Goal: Task Accomplishment & Management: Manage account settings

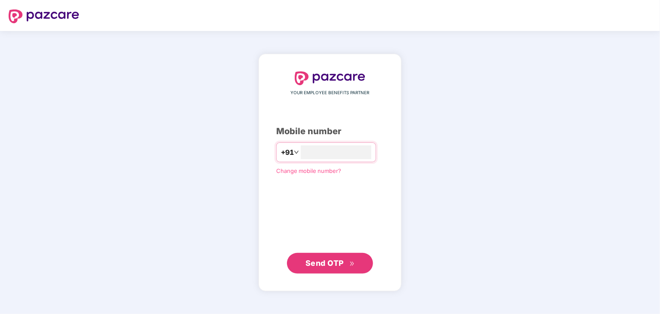
type input "**********"
click at [343, 263] on span "Send OTP" at bounding box center [325, 263] width 38 height 9
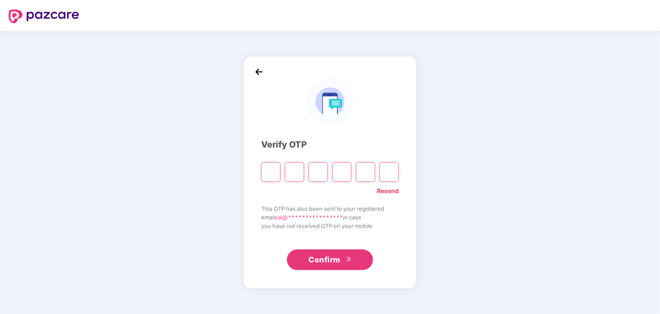
type input "*"
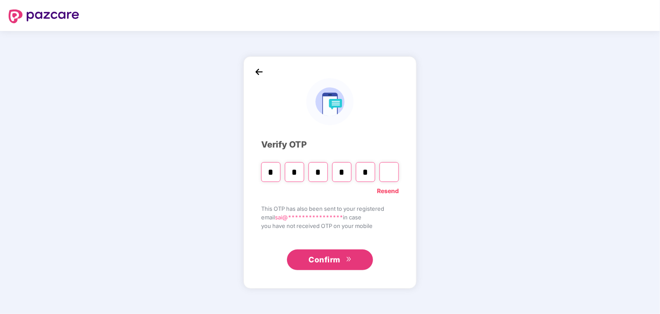
type input "*"
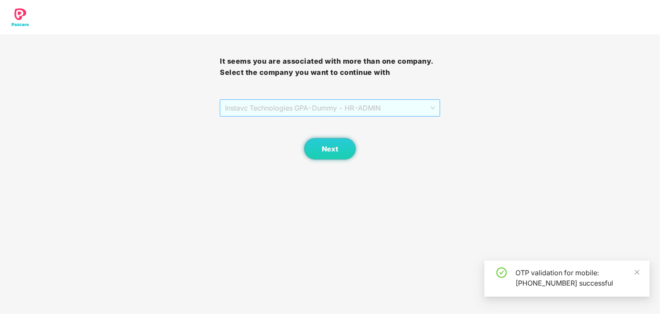
click at [325, 104] on span "Instavc Technologies GPA - Dummy - HR - ADMIN" at bounding box center [330, 108] width 210 height 16
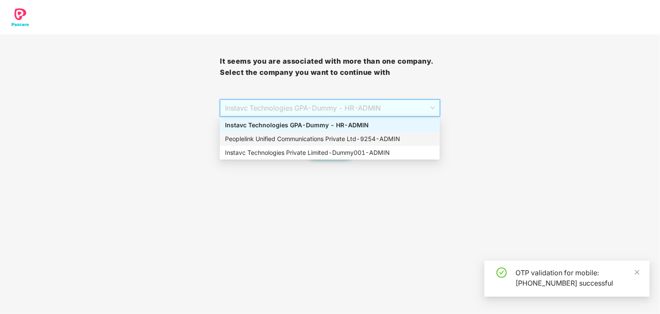
click at [319, 139] on div "Peoplelink Unified Communications Private Ltd - 9254 - ADMIN" at bounding box center [330, 138] width 210 height 9
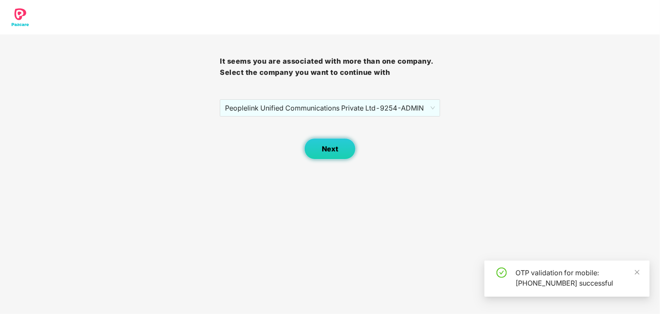
click at [324, 148] on span "Next" at bounding box center [330, 149] width 16 height 8
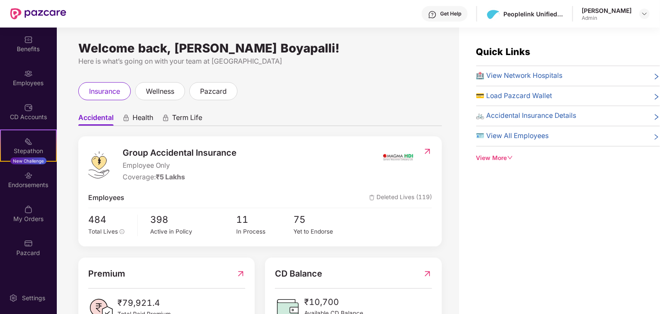
scroll to position [33, 0]
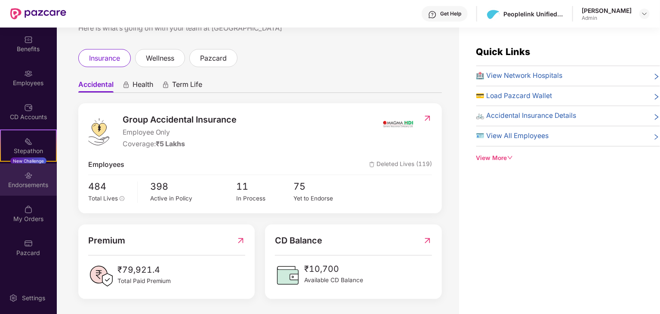
click at [37, 191] on div "Endorsements" at bounding box center [28, 180] width 57 height 32
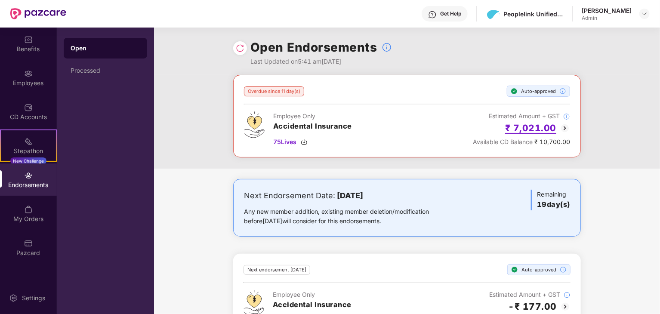
click at [532, 128] on h2 "₹ 7,021.00" at bounding box center [530, 128] width 51 height 14
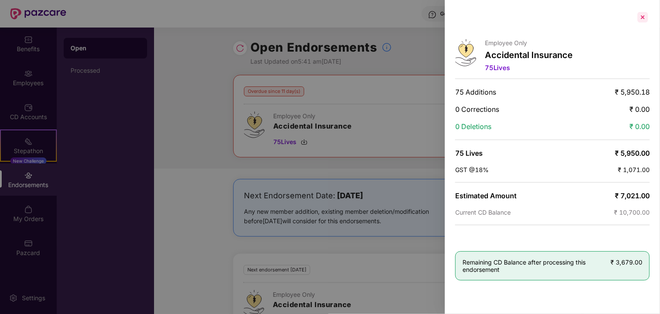
click at [643, 14] on div at bounding box center [643, 17] width 14 height 14
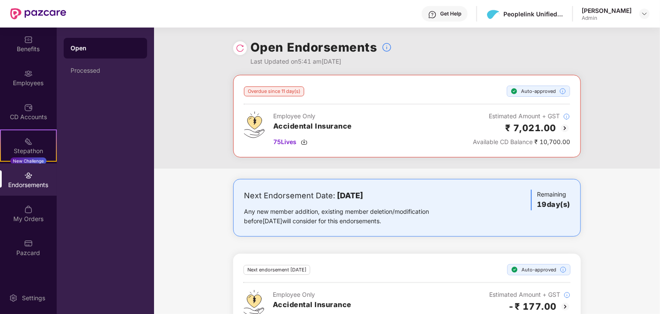
scroll to position [31, 0]
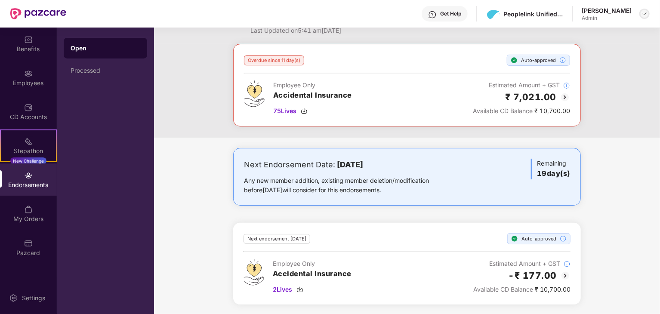
click at [642, 13] on img at bounding box center [644, 13] width 7 height 7
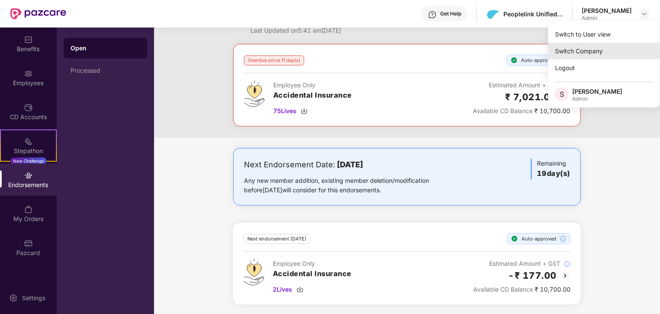
click at [600, 50] on div "Switch Company" at bounding box center [604, 51] width 112 height 17
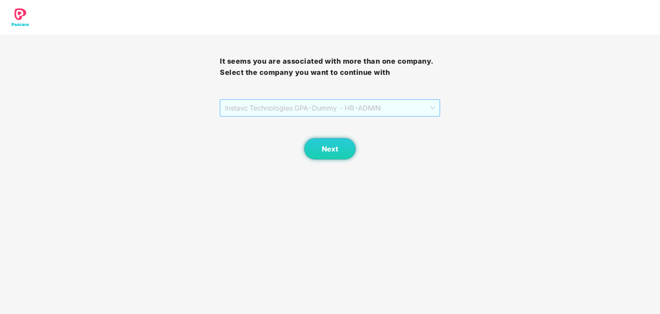
click at [310, 108] on span "Instavc Technologies GPA - Dummy - HR - ADMIN" at bounding box center [330, 108] width 210 height 16
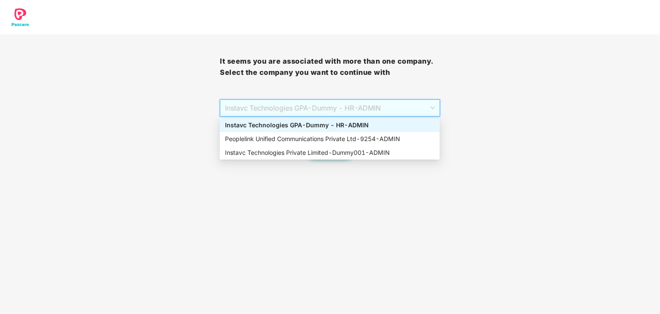
click at [309, 129] on div "Instavc Technologies GPA - Dummy - HR - ADMIN" at bounding box center [330, 125] width 210 height 9
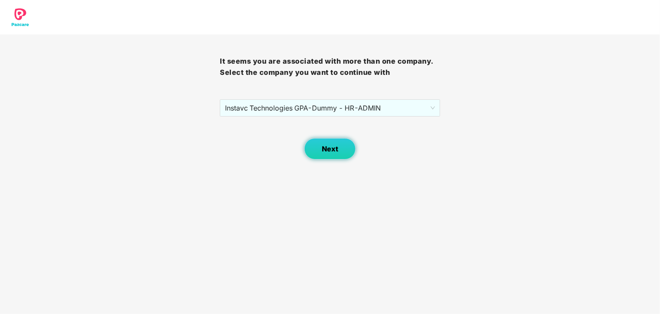
click at [310, 147] on button "Next" at bounding box center [330, 149] width 52 height 22
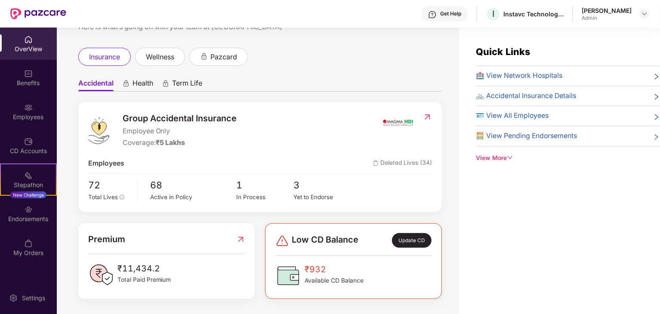
scroll to position [34, 0]
click at [20, 228] on div "Endorsements" at bounding box center [28, 214] width 57 height 32
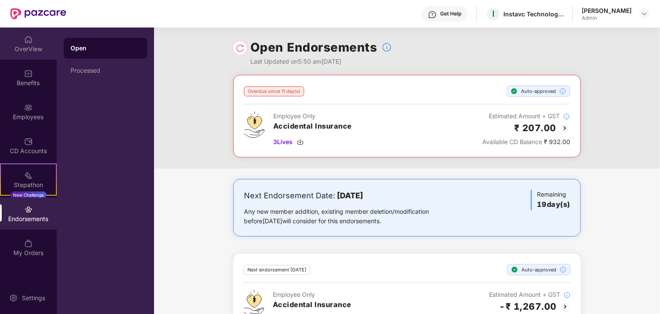
click at [27, 49] on div "OverView" at bounding box center [28, 49] width 57 height 9
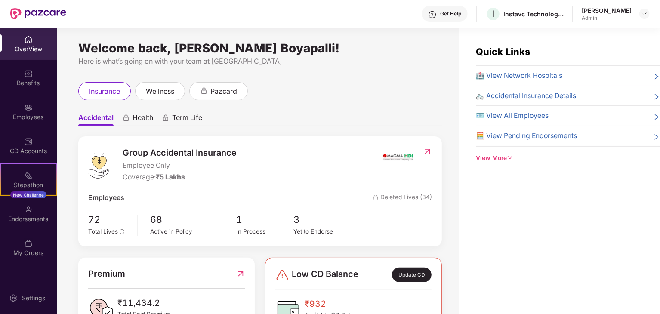
click at [569, 98] on span "🚲 Accidental Insurance Details" at bounding box center [526, 96] width 100 height 11
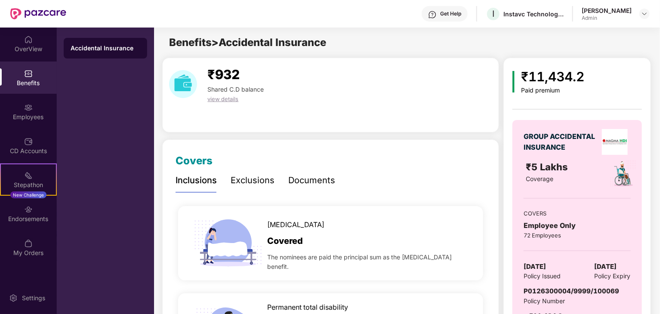
click at [226, 100] on span "view details" at bounding box center [222, 99] width 31 height 7
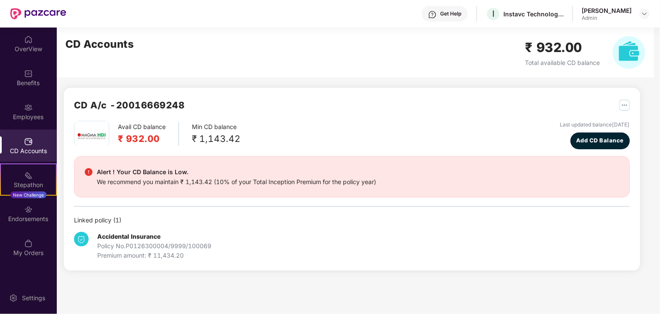
click at [387, 179] on div "Alert ! Your CD Balance is Low. We recommend you maintain ₹ 1,143.42 (10% of yo…" at bounding box center [352, 177] width 535 height 20
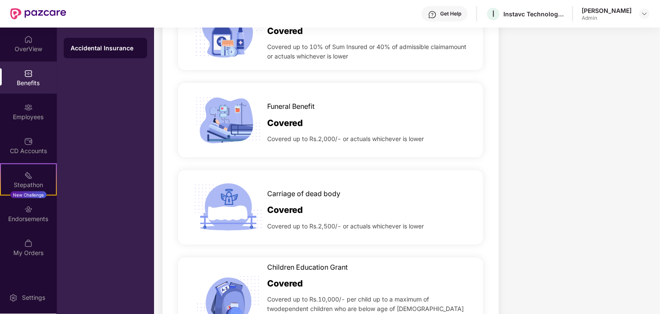
scroll to position [634, 0]
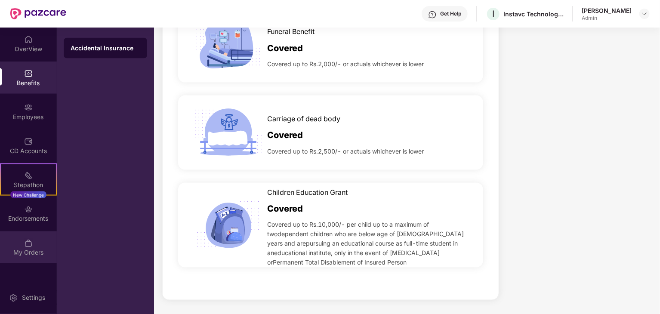
click at [22, 253] on div "My Orders" at bounding box center [28, 252] width 57 height 9
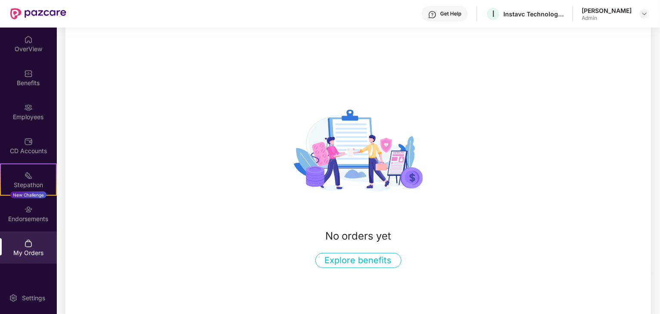
scroll to position [56, 0]
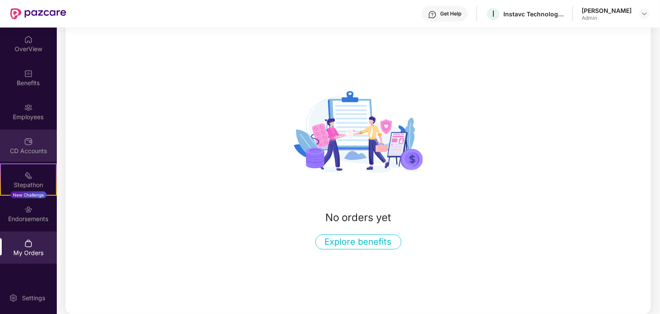
click at [20, 161] on div "CD Accounts" at bounding box center [28, 146] width 57 height 32
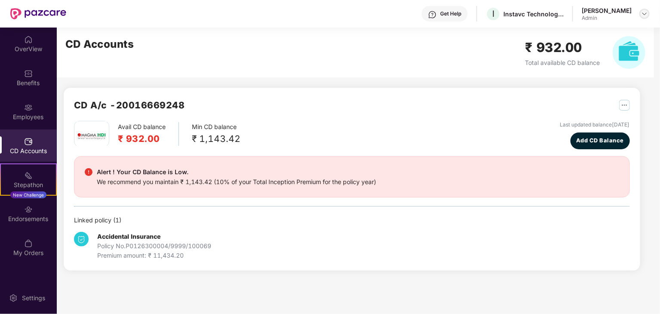
click at [647, 16] on img at bounding box center [644, 13] width 7 height 7
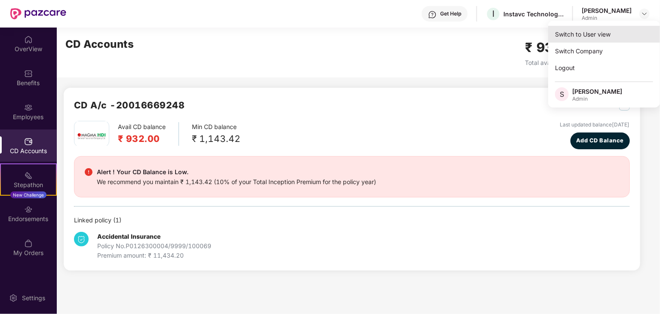
click at [614, 36] on div "Switch to User view" at bounding box center [604, 34] width 112 height 17
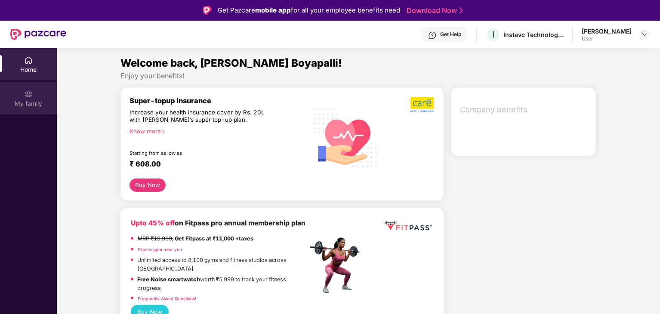
click at [34, 104] on div "My family" at bounding box center [28, 103] width 57 height 9
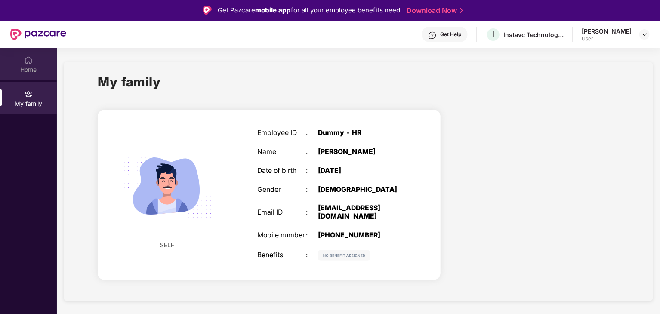
click at [23, 65] on div "Home" at bounding box center [28, 69] width 57 height 9
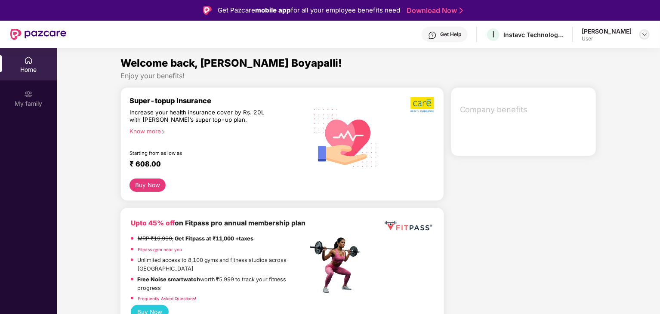
click at [645, 32] on img at bounding box center [644, 34] width 7 height 7
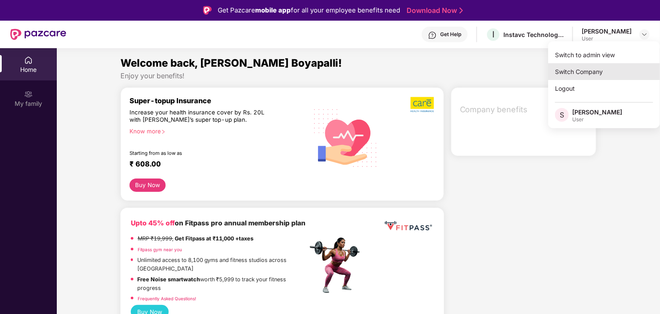
click at [593, 71] on div "Switch Company" at bounding box center [604, 71] width 112 height 17
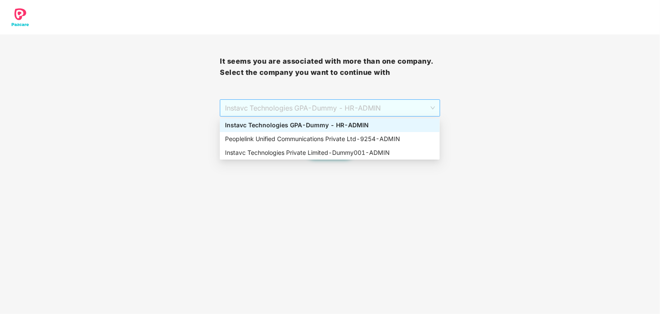
click at [412, 105] on span "Instavc Technologies GPA - Dummy - HR - ADMIN" at bounding box center [330, 108] width 210 height 16
click at [341, 140] on div "Peoplelink Unified Communications Private Ltd - 9254 - ADMIN" at bounding box center [330, 138] width 210 height 9
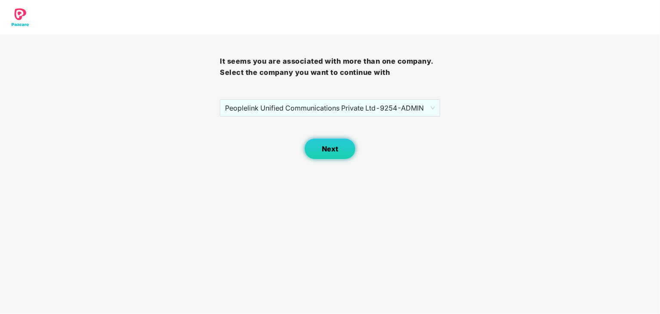
click at [332, 154] on button "Next" at bounding box center [330, 149] width 52 height 22
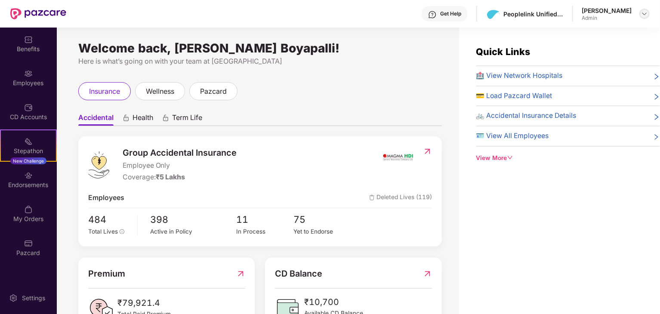
click at [644, 12] on img at bounding box center [644, 13] width 7 height 7
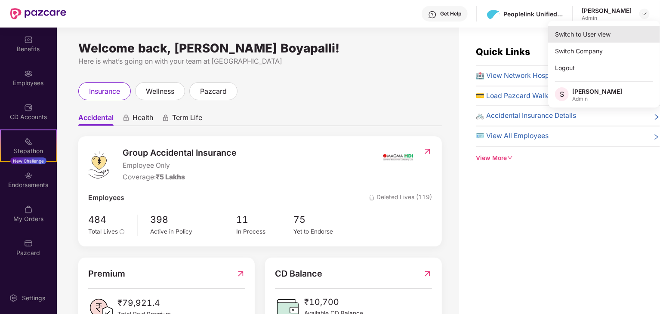
click at [593, 37] on div "Switch to User view" at bounding box center [604, 34] width 112 height 17
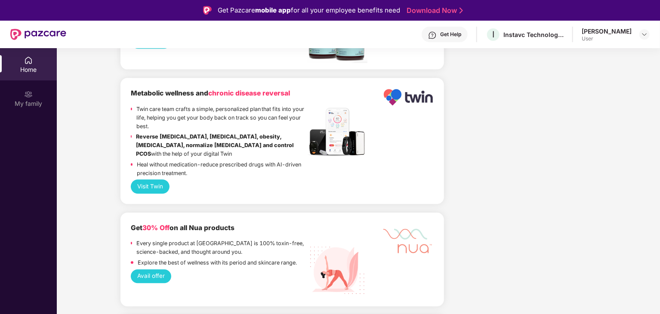
scroll to position [1195, 0]
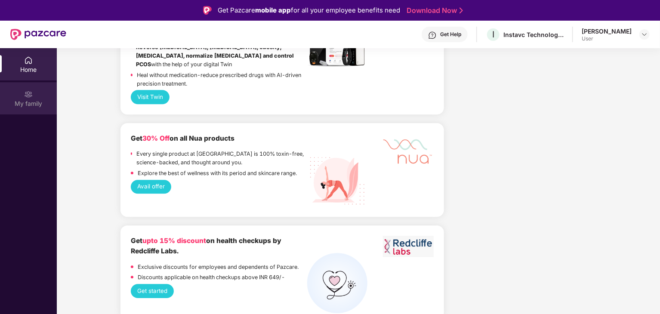
click at [50, 102] on div "My family" at bounding box center [28, 103] width 57 height 9
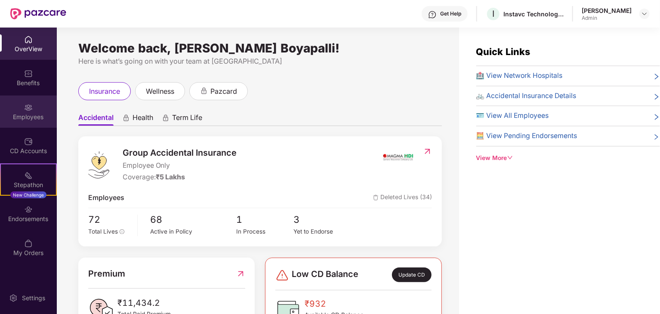
click at [32, 123] on div "Employees" at bounding box center [28, 112] width 57 height 32
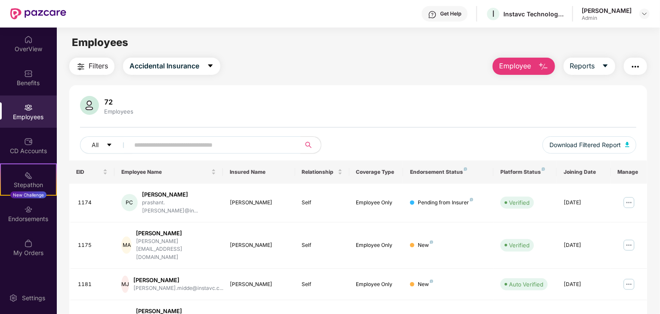
click at [183, 145] on input "text" at bounding box center [211, 145] width 155 height 13
click at [644, 14] on img at bounding box center [644, 13] width 7 height 7
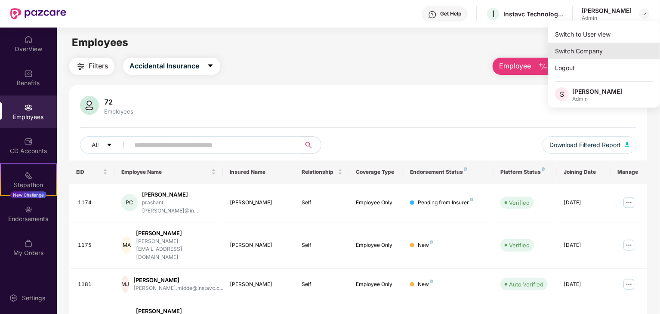
click at [614, 52] on div "Switch Company" at bounding box center [604, 51] width 112 height 17
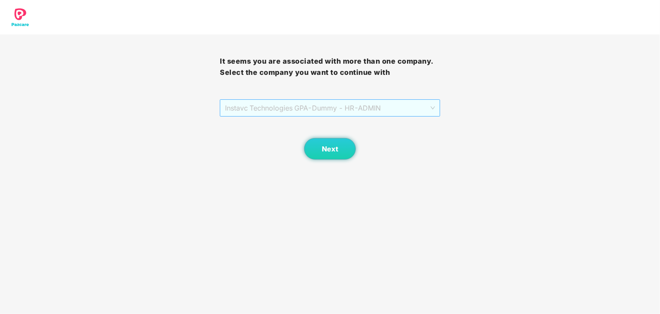
click at [389, 105] on span "Instavc Technologies GPA - Dummy - HR - ADMIN" at bounding box center [330, 108] width 210 height 16
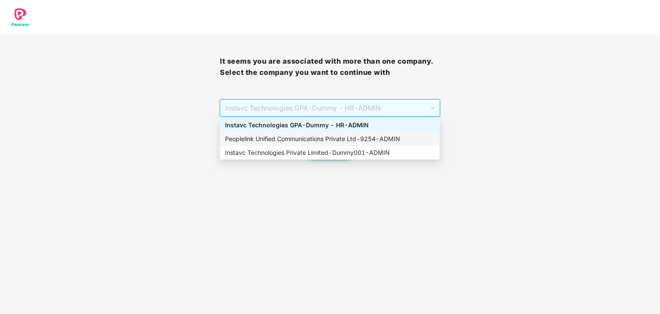
click at [344, 140] on div "Peoplelink Unified Communications Private Ltd - 9254 - ADMIN" at bounding box center [330, 138] width 210 height 9
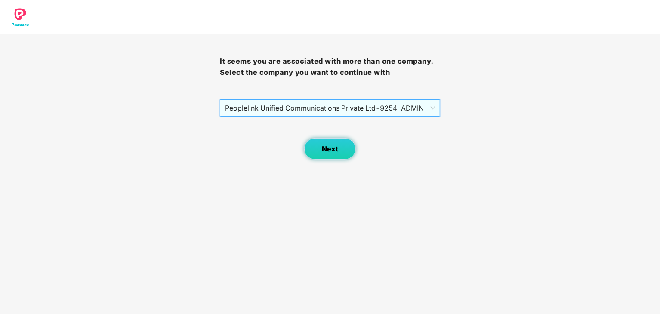
click at [341, 144] on button "Next" at bounding box center [330, 149] width 52 height 22
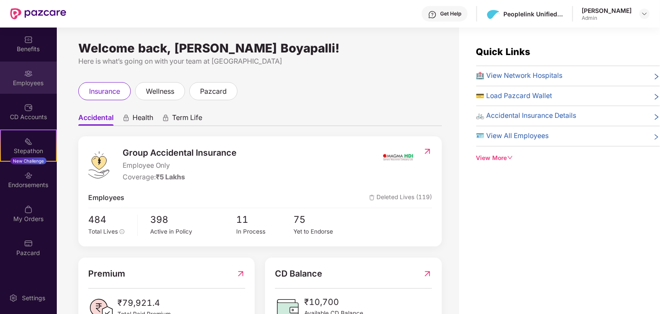
click at [33, 87] on div "Employees" at bounding box center [28, 83] width 57 height 9
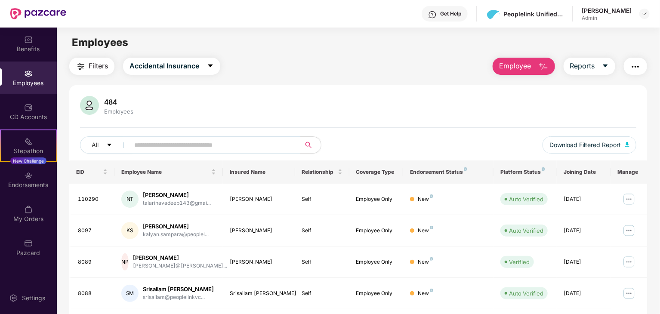
click at [182, 148] on input "text" at bounding box center [211, 145] width 155 height 13
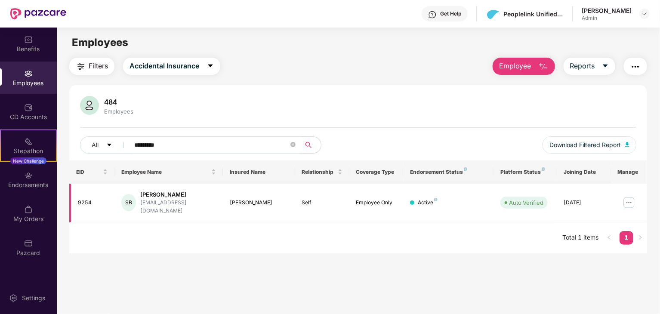
type input "*********"
click at [628, 198] on img at bounding box center [629, 203] width 14 height 14
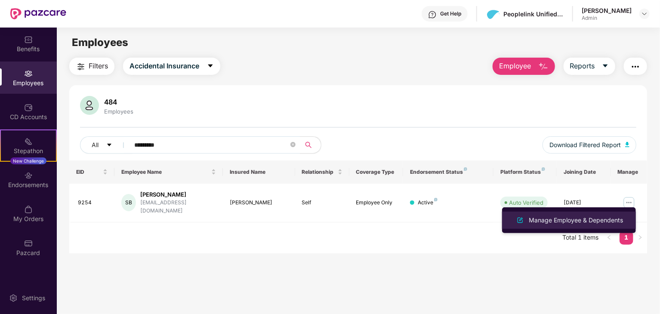
click at [595, 216] on div "Manage Employee & Dependents" at bounding box center [576, 220] width 98 height 9
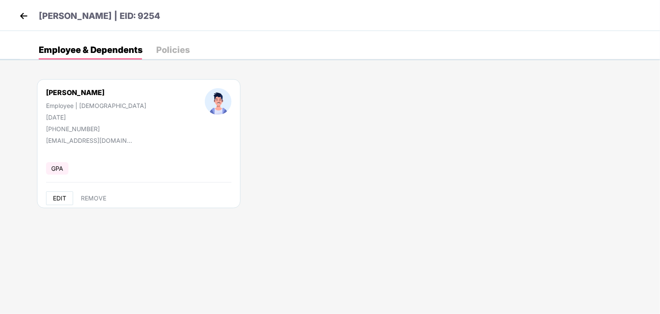
click at [60, 195] on span "EDIT" at bounding box center [59, 198] width 13 height 7
select select "****"
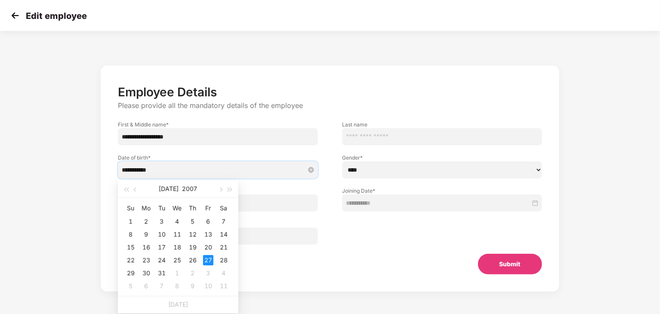
click at [179, 170] on input "**********" at bounding box center [214, 169] width 184 height 9
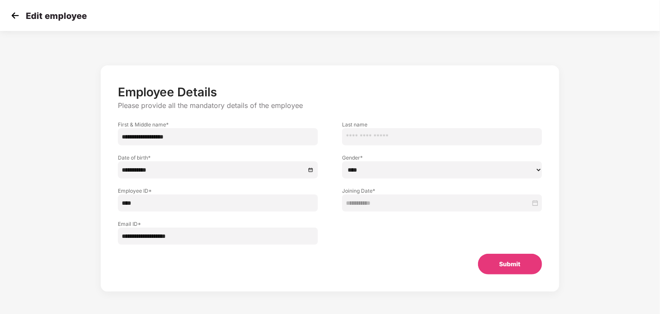
click at [47, 188] on div "**********" at bounding box center [330, 174] width 660 height 278
click at [17, 11] on img at bounding box center [15, 15] width 13 height 13
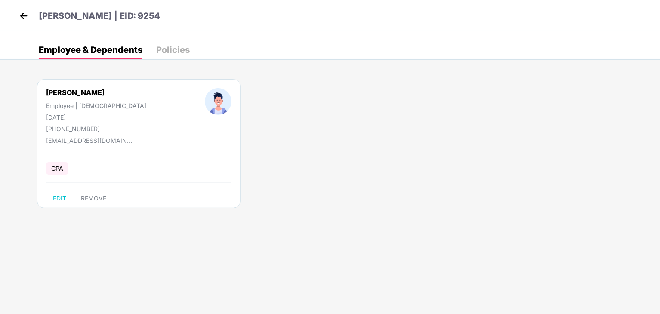
click at [31, 10] on header "[PERSON_NAME] | EID: 9254" at bounding box center [88, 16] width 143 height 15
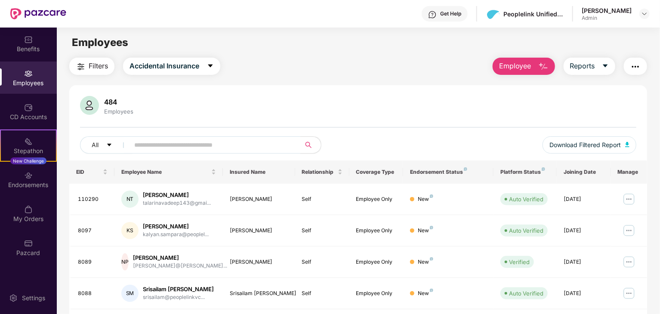
click at [169, 142] on input "text" at bounding box center [211, 145] width 155 height 13
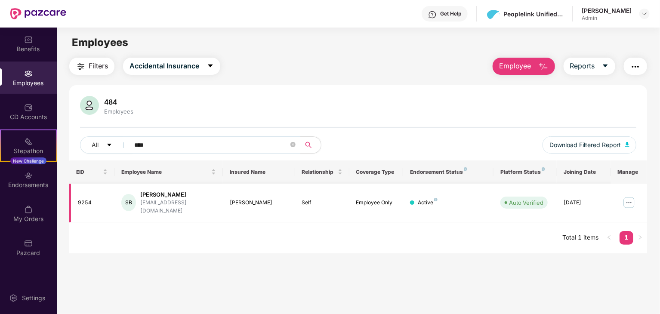
type input "****"
click at [625, 199] on img at bounding box center [629, 203] width 14 height 14
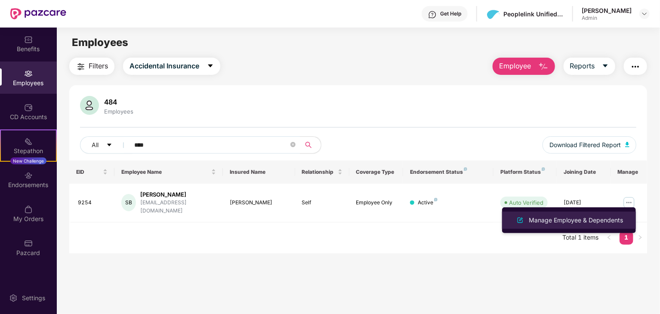
click at [595, 217] on div "Manage Employee & Dependents" at bounding box center [576, 220] width 98 height 9
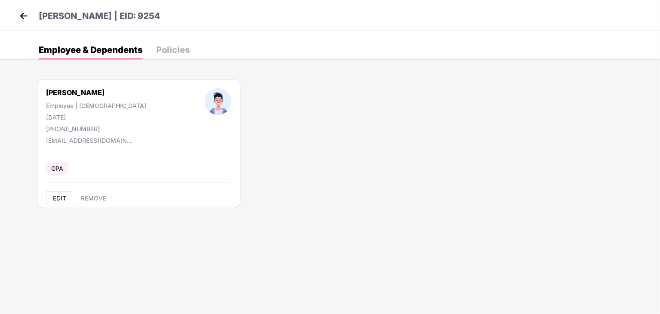
click at [59, 198] on span "EDIT" at bounding box center [59, 198] width 13 height 7
select select "****"
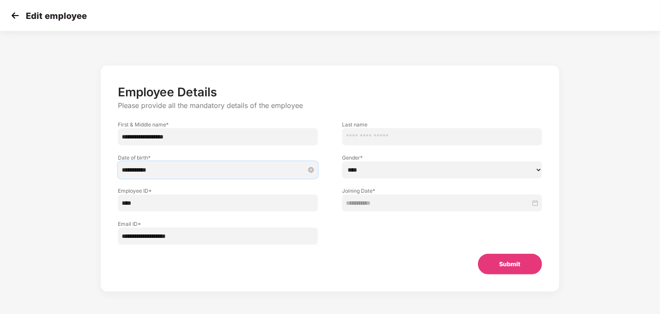
click at [148, 170] on input "**********" at bounding box center [214, 169] width 184 height 9
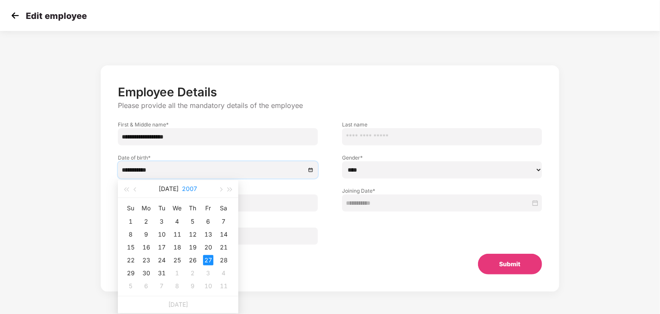
click at [187, 192] on button "2007" at bounding box center [189, 188] width 15 height 17
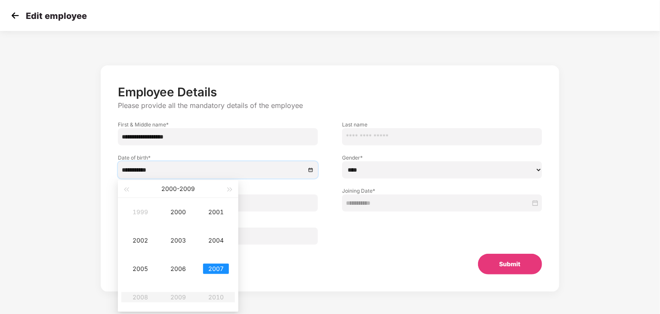
click at [336, 274] on div "Submit" at bounding box center [329, 264] width 451 height 21
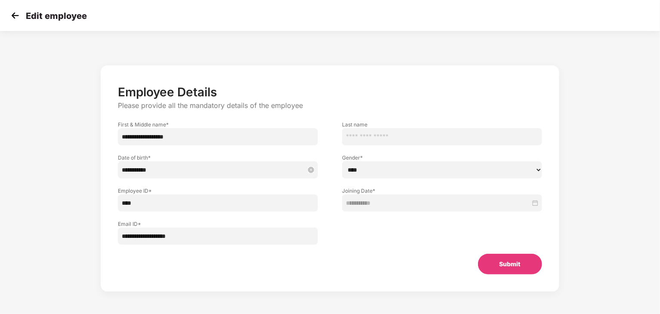
click at [149, 170] on input "**********" at bounding box center [214, 169] width 184 height 9
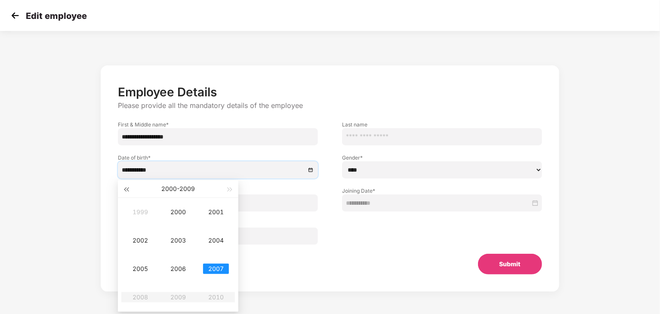
click at [126, 189] on span "button" at bounding box center [126, 190] width 4 height 4
click at [229, 191] on button "button" at bounding box center [230, 188] width 9 height 17
click at [127, 189] on span "button" at bounding box center [126, 190] width 4 height 4
click at [215, 272] on div "1987" at bounding box center [216, 269] width 26 height 10
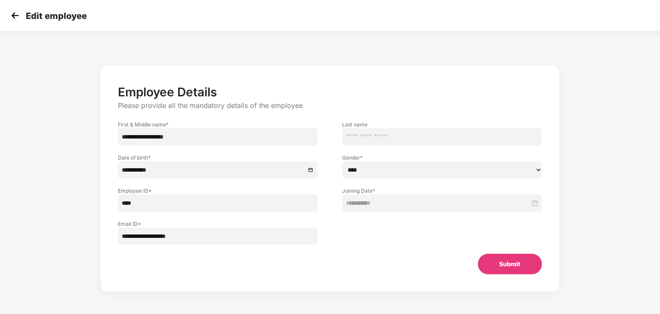
click at [99, 161] on div "**********" at bounding box center [330, 187] width 550 height 252
click at [215, 169] on input "**********" at bounding box center [214, 169] width 184 height 9
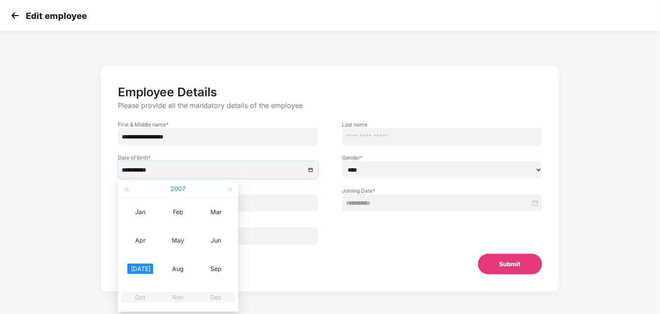
click at [180, 189] on button "2007" at bounding box center [178, 188] width 15 height 17
click at [128, 190] on span "button" at bounding box center [126, 190] width 4 height 4
click at [215, 269] on div "1987" at bounding box center [216, 269] width 26 height 10
click at [141, 269] on div "[DATE]" at bounding box center [140, 269] width 26 height 10
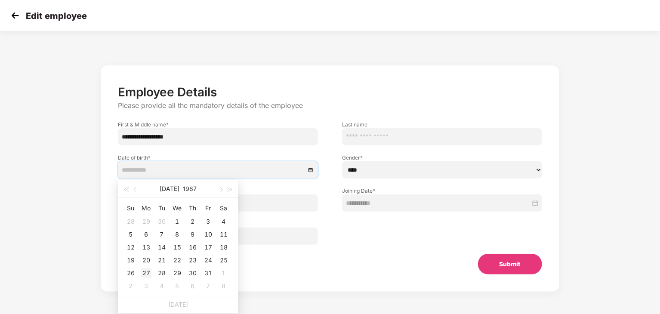
type input "**********"
click at [145, 270] on div "27" at bounding box center [146, 273] width 10 height 10
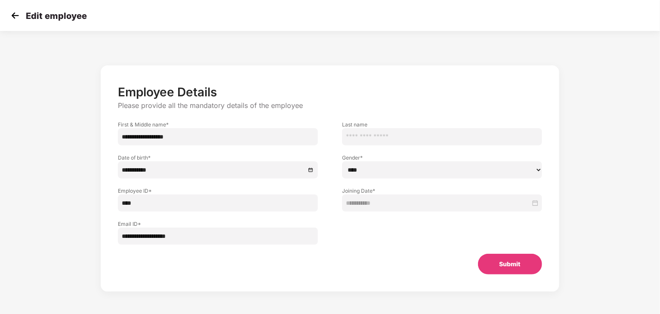
click at [82, 198] on div "**********" at bounding box center [330, 187] width 550 height 252
click at [509, 260] on button "Submit" at bounding box center [510, 264] width 64 height 21
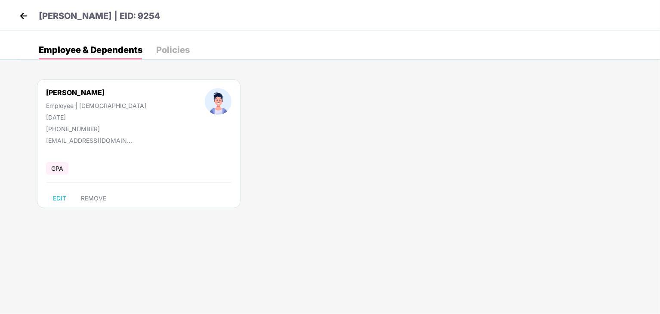
click at [68, 12] on p "[PERSON_NAME] | EID: 9254" at bounding box center [99, 15] width 121 height 13
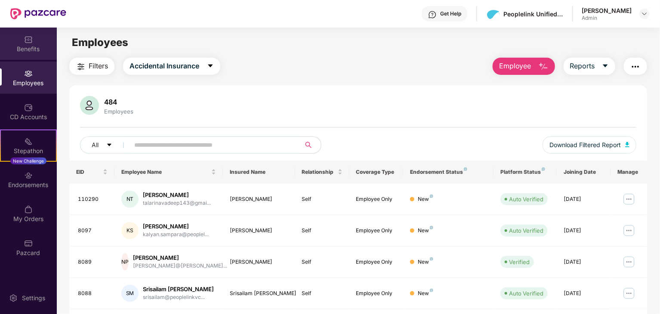
click at [31, 49] on div "Benefits" at bounding box center [28, 49] width 57 height 9
